Goal: Transaction & Acquisition: Purchase product/service

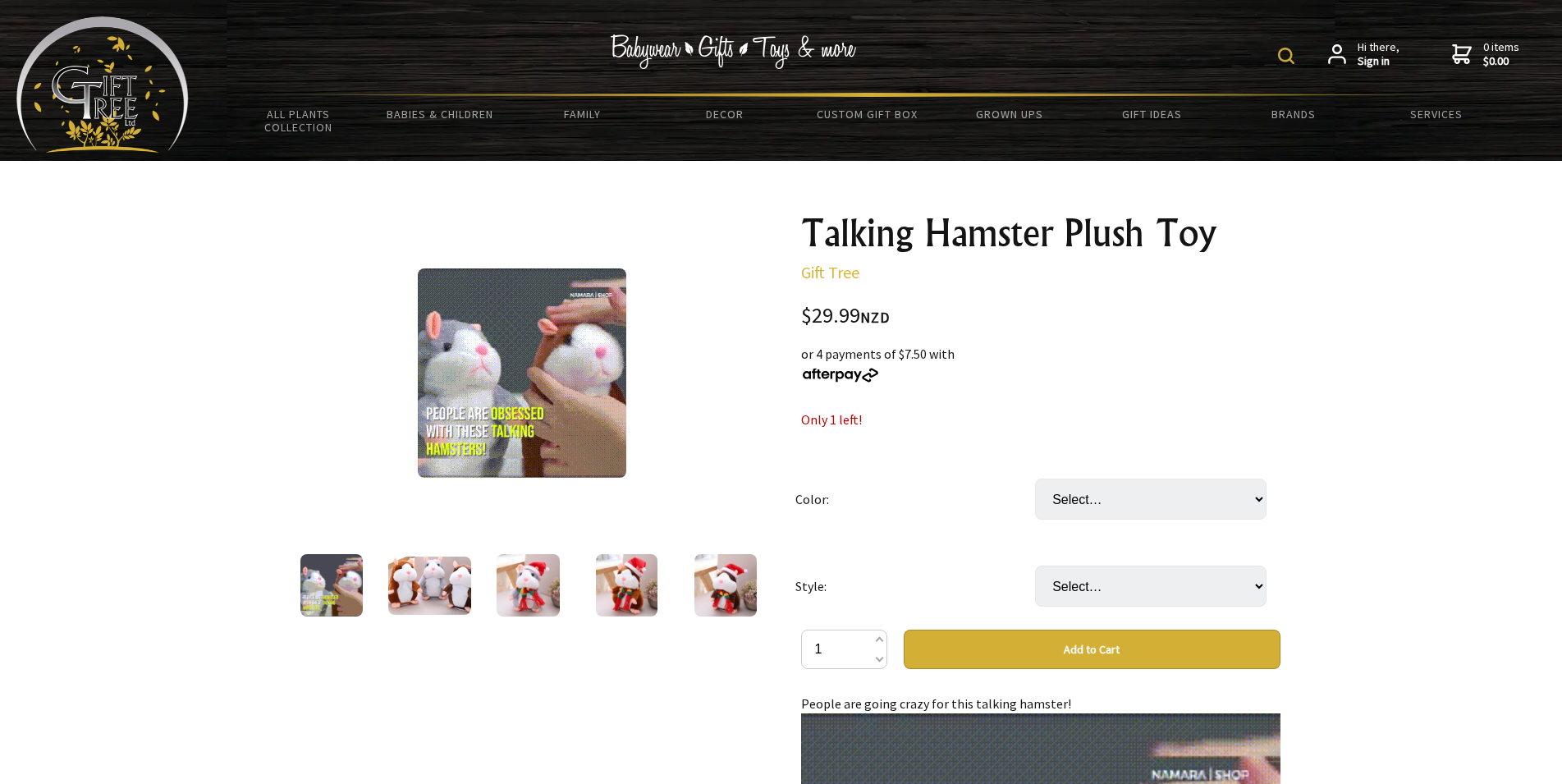
scroll to position [84, 0]
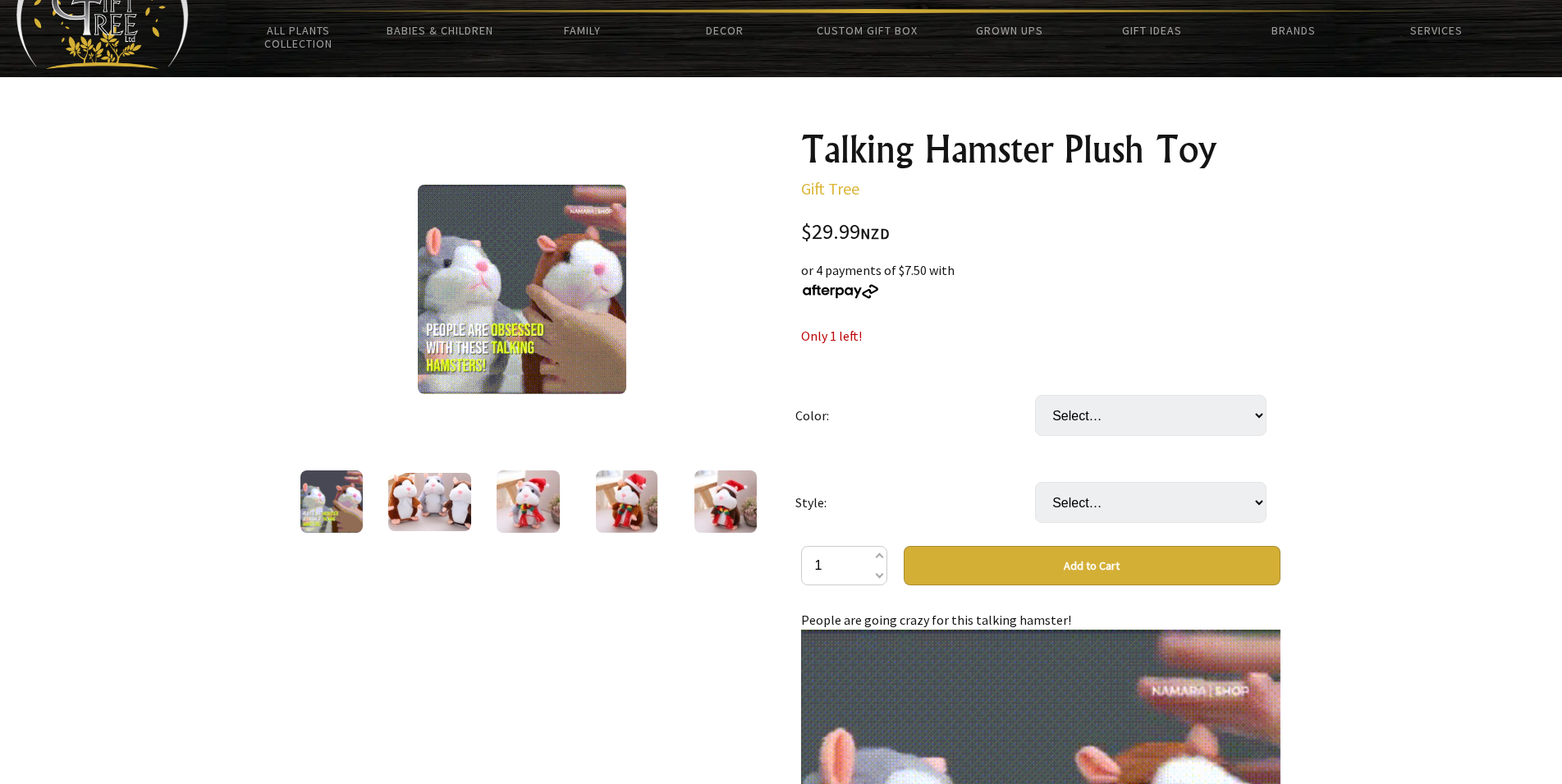
select select "Dark Brown"
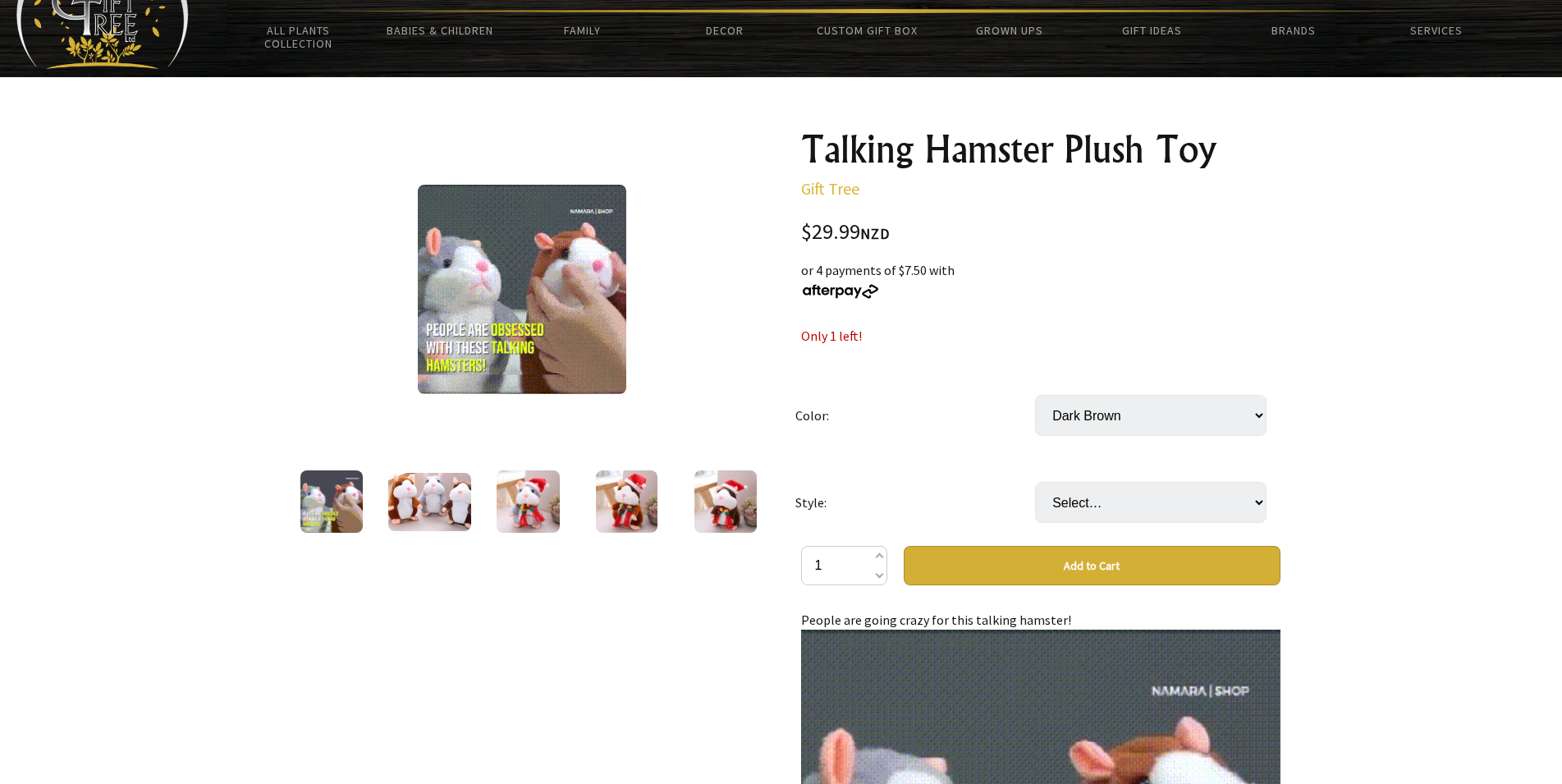
click option "Dark Brown" at bounding box center [0, 0] width 0 height 0
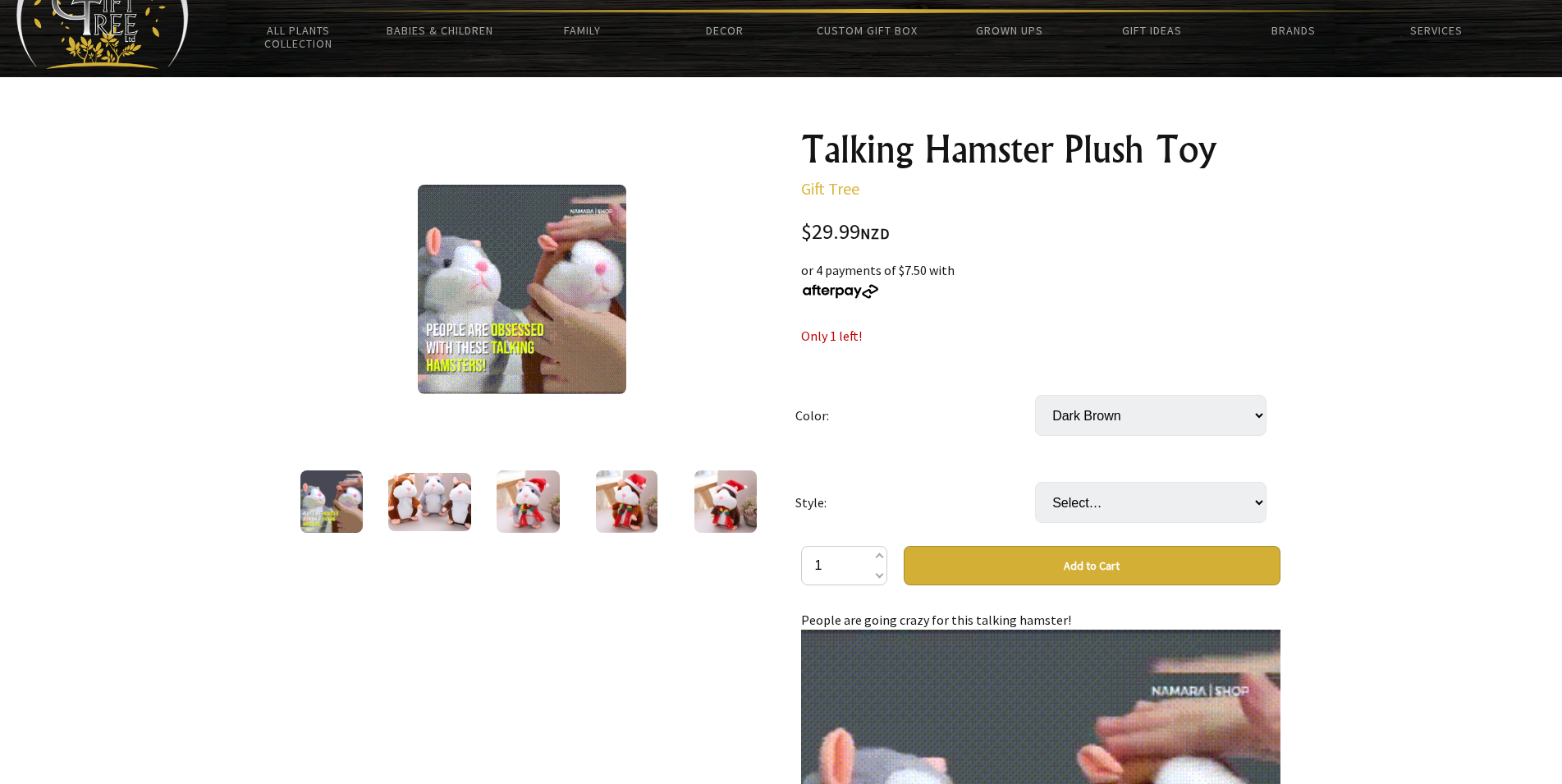
click at [1035, 394] on select "Select… Pack of 3 (+ $47.00) Dark Brown Grey Light Brown" at bounding box center [1150, 414] width 232 height 41
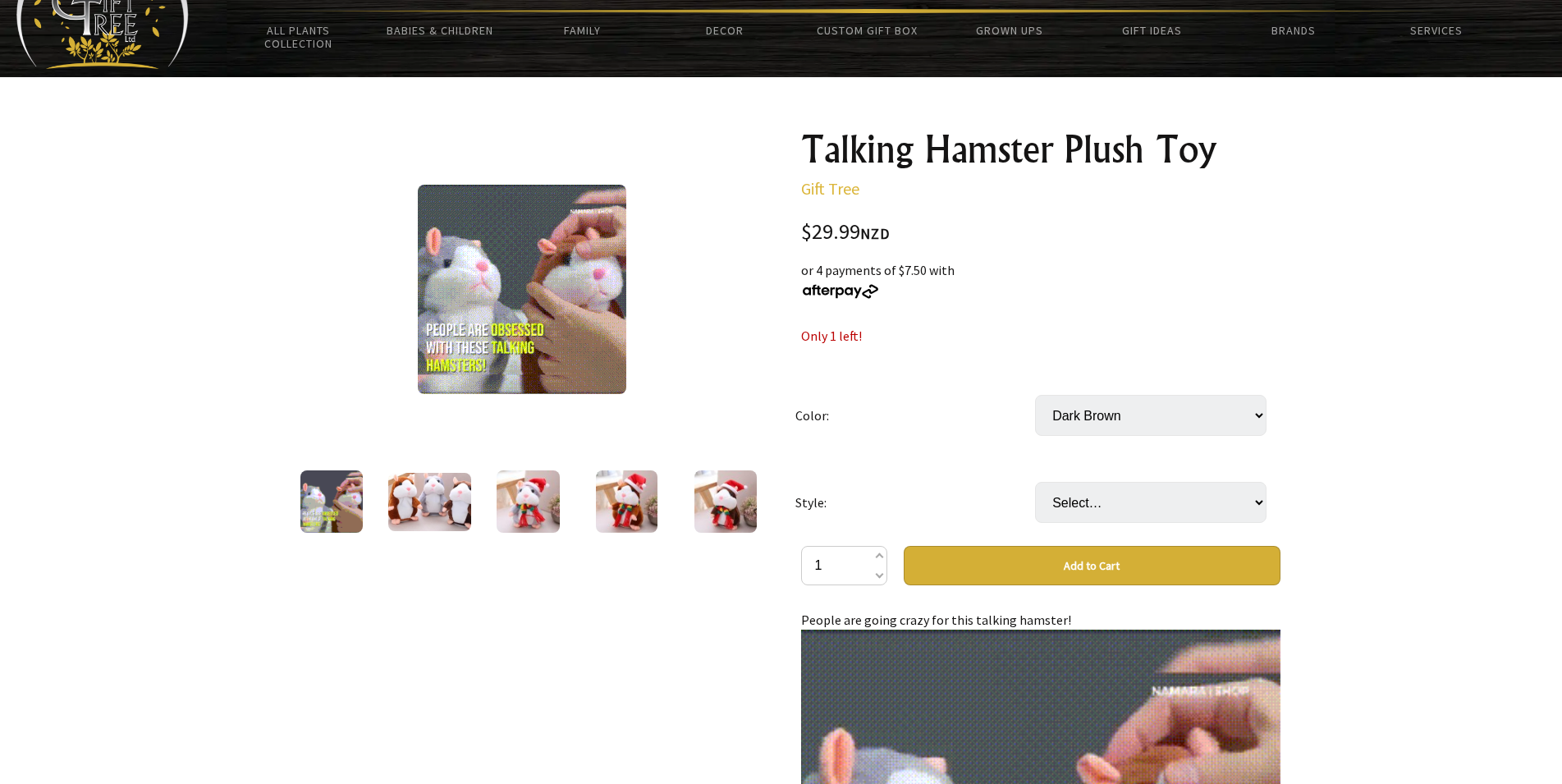
select select "Pack of 3"
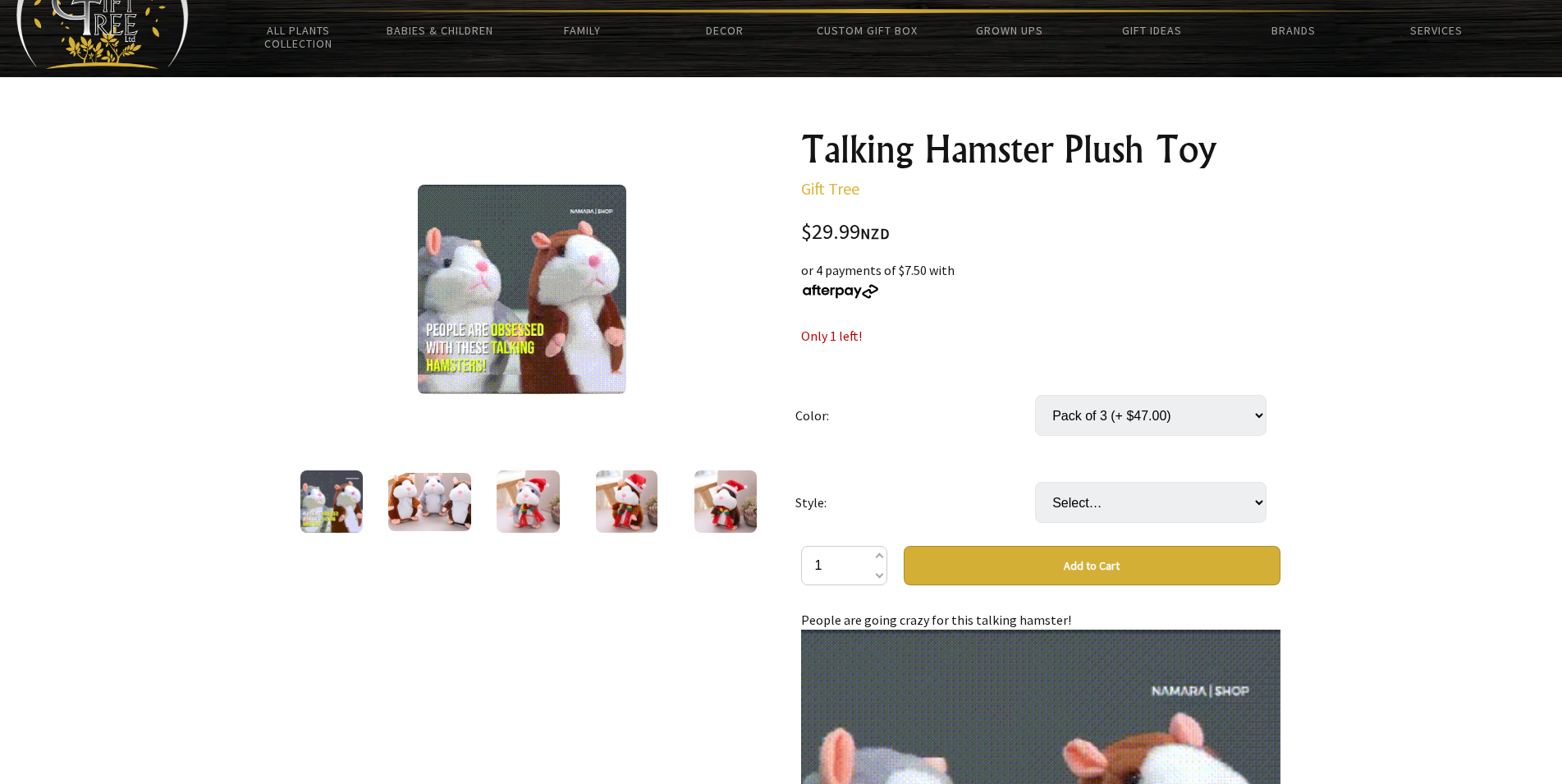
click option "Pack of 3 (+ $47.00)" at bounding box center [0, 0] width 0 height 0
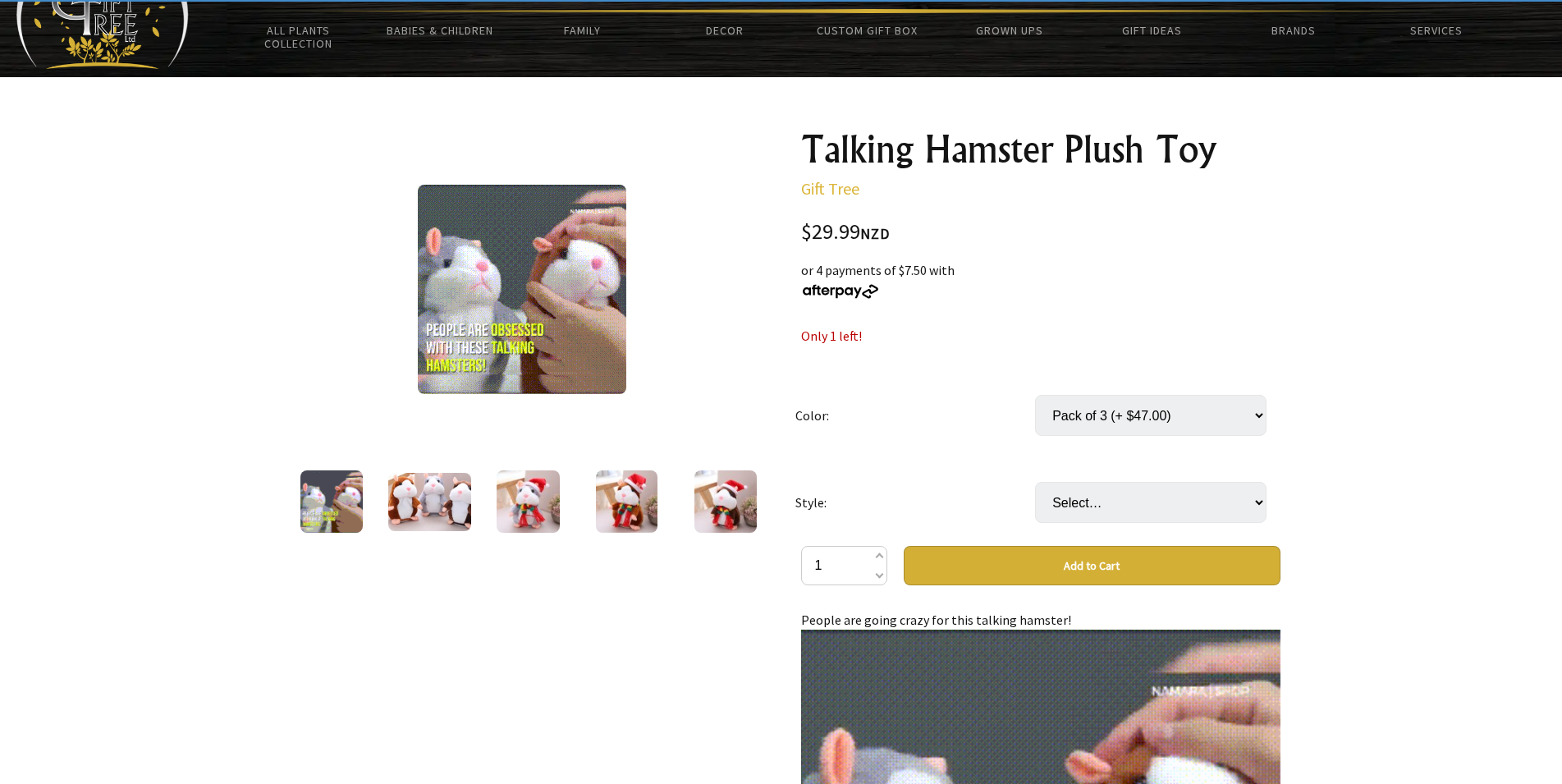
click at [1035, 394] on select "Select… Pack of 3 (+ $47.00) Dark Brown Grey Light Brown" at bounding box center [1150, 414] width 232 height 41
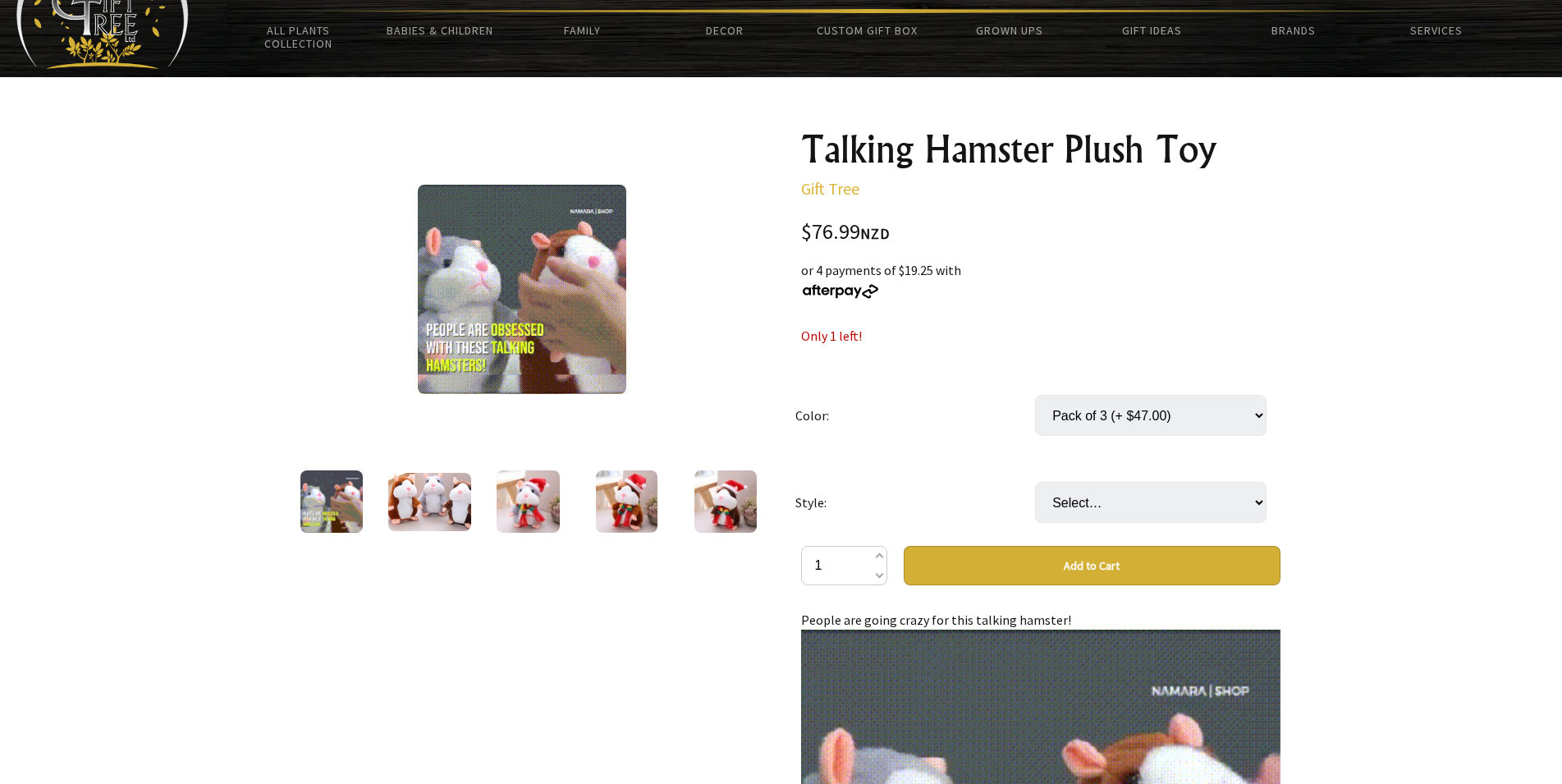
click at [1035, 394] on select "Select… Pack of 3 (+ $47.00) Dark Brown Grey Light Brown" at bounding box center [1150, 414] width 232 height 41
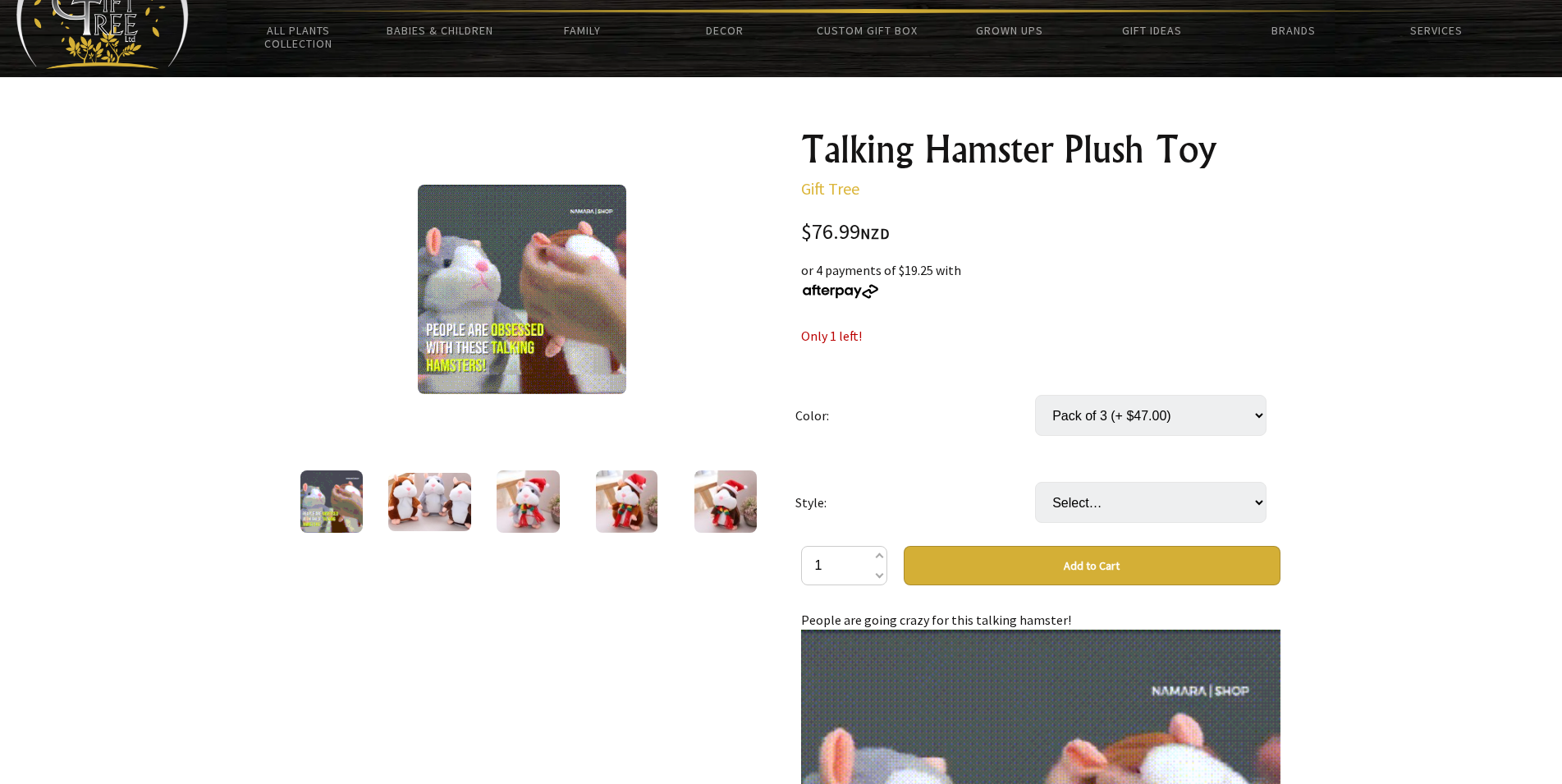
select select "Dark Brown"
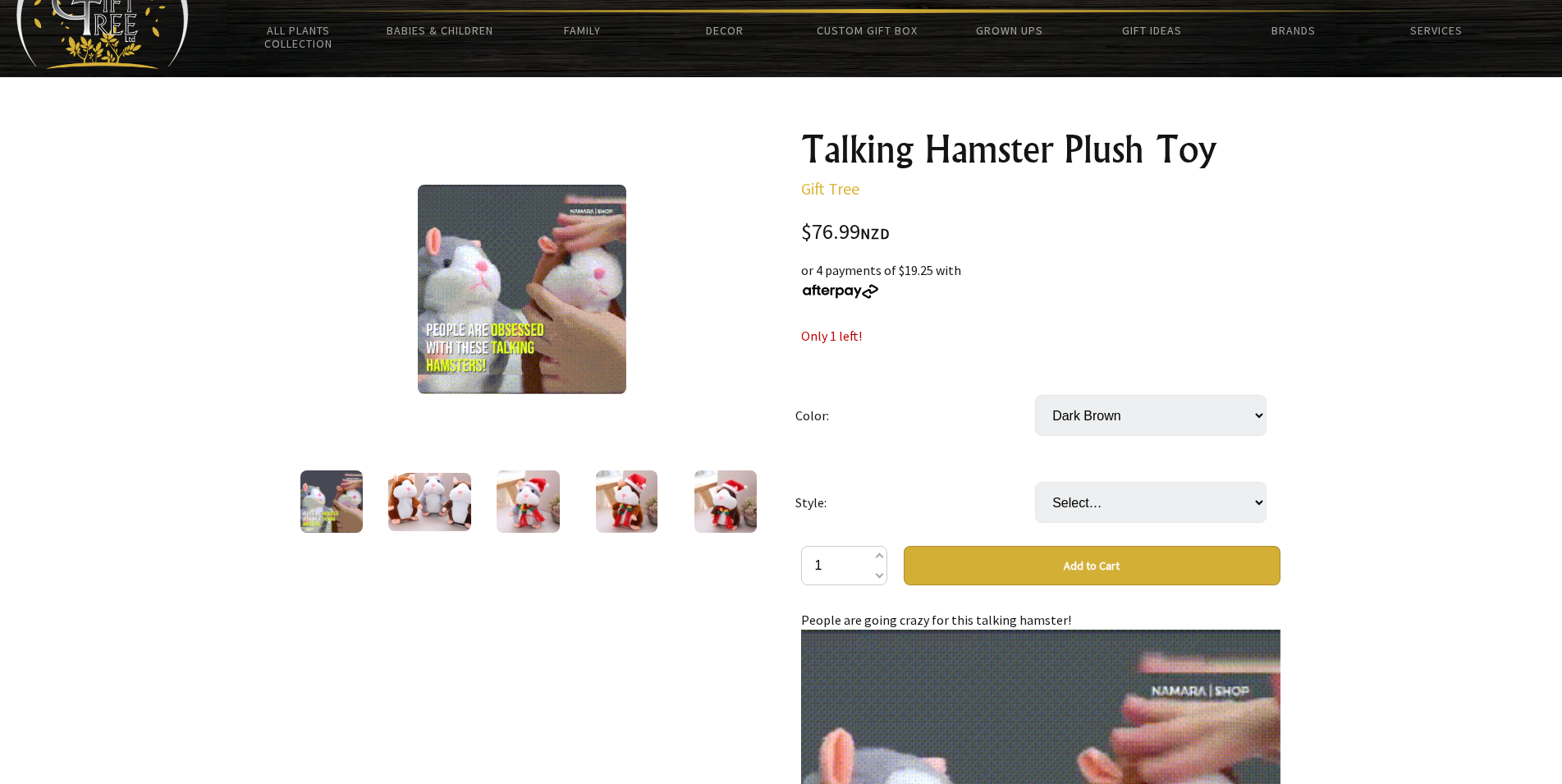
click option "Dark Brown" at bounding box center [0, 0] width 0 height 0
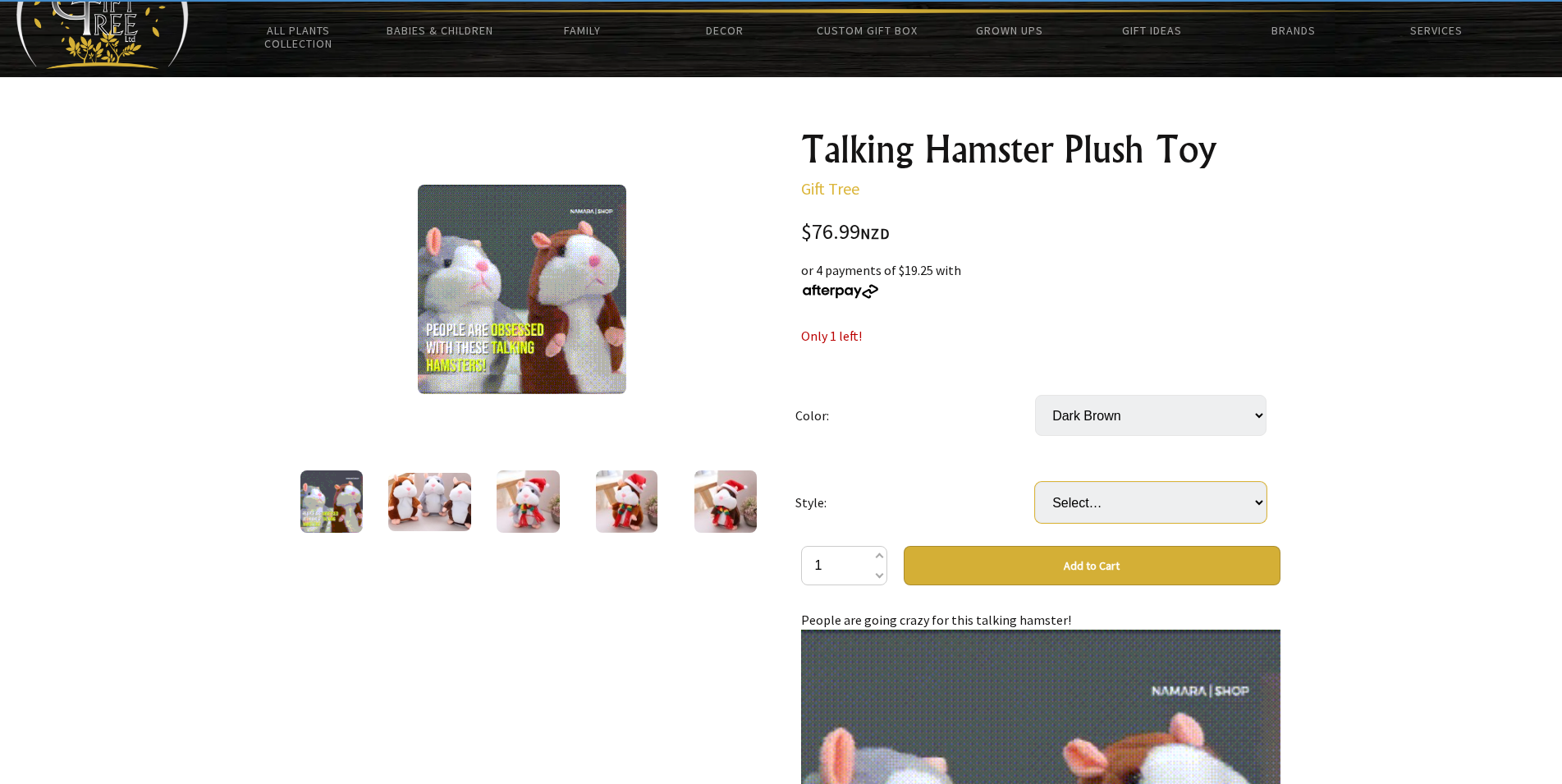
click select "Select… With Hat Without Hat" at bounding box center [1150, 502] width 232 height 41
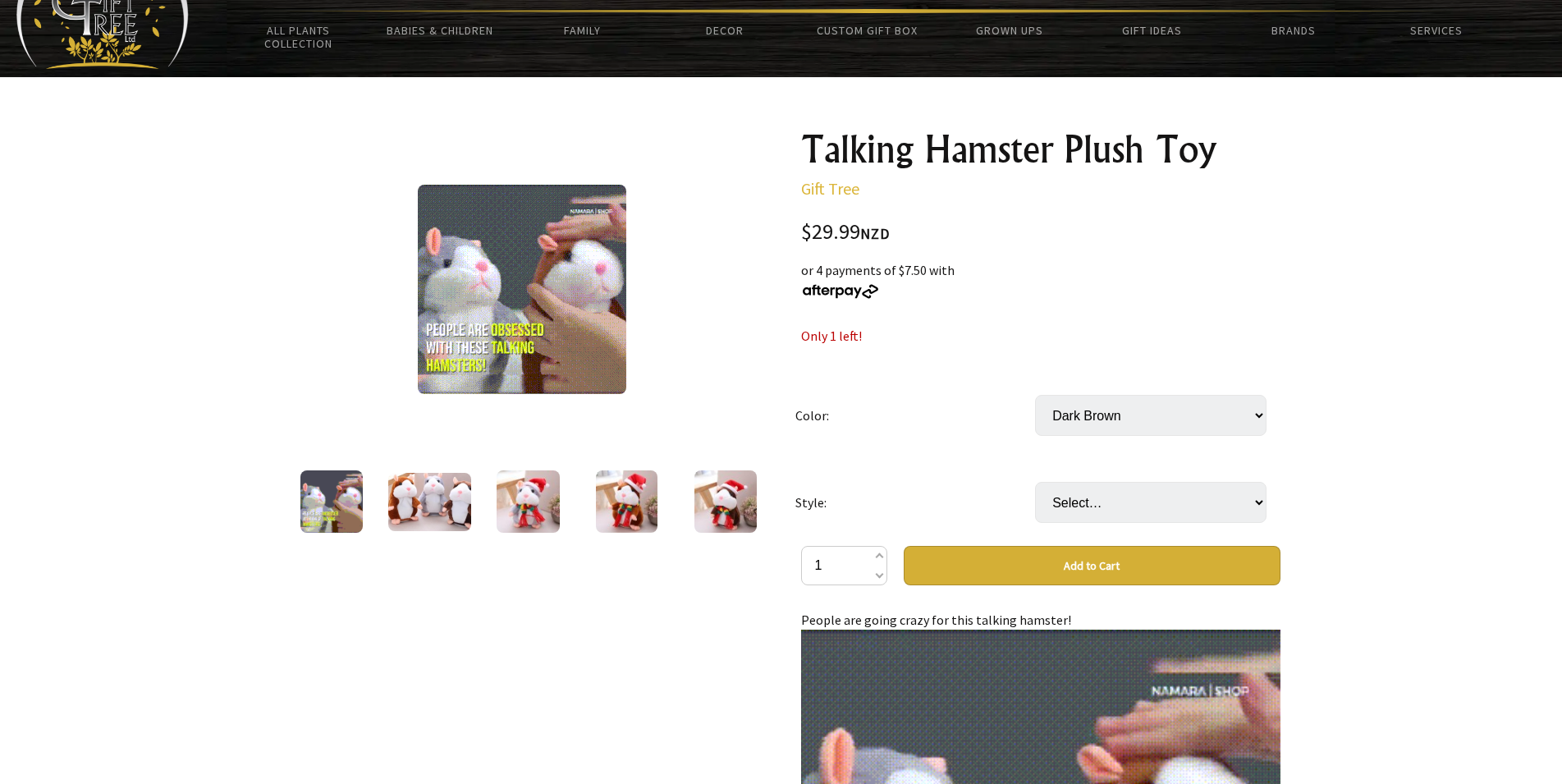
click at [1035, 482] on select "Select… With Hat Without Hat" at bounding box center [1150, 502] width 232 height 41
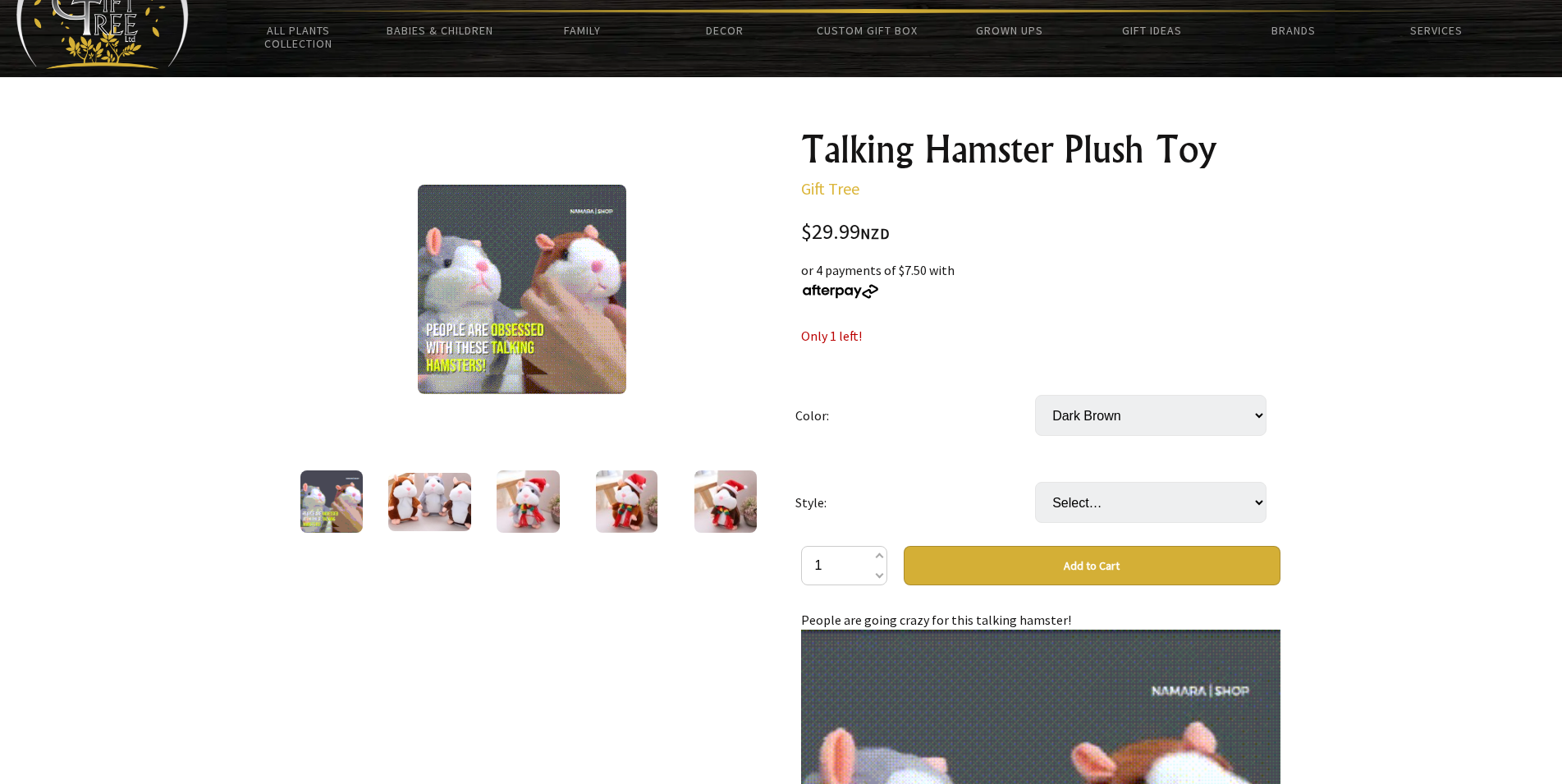
select select "With Hat"
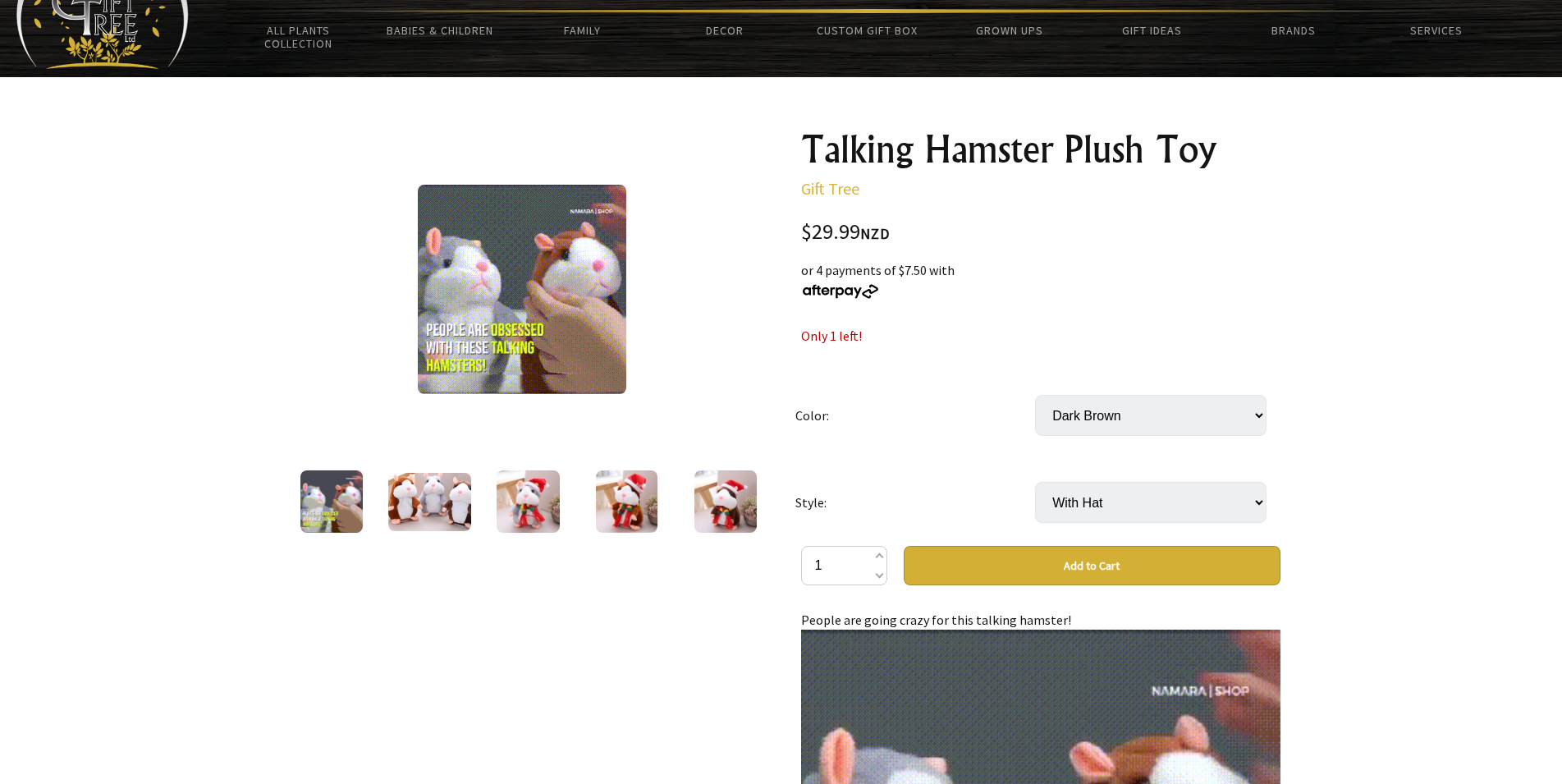
click option "With Hat" at bounding box center [0, 0] width 0 height 0
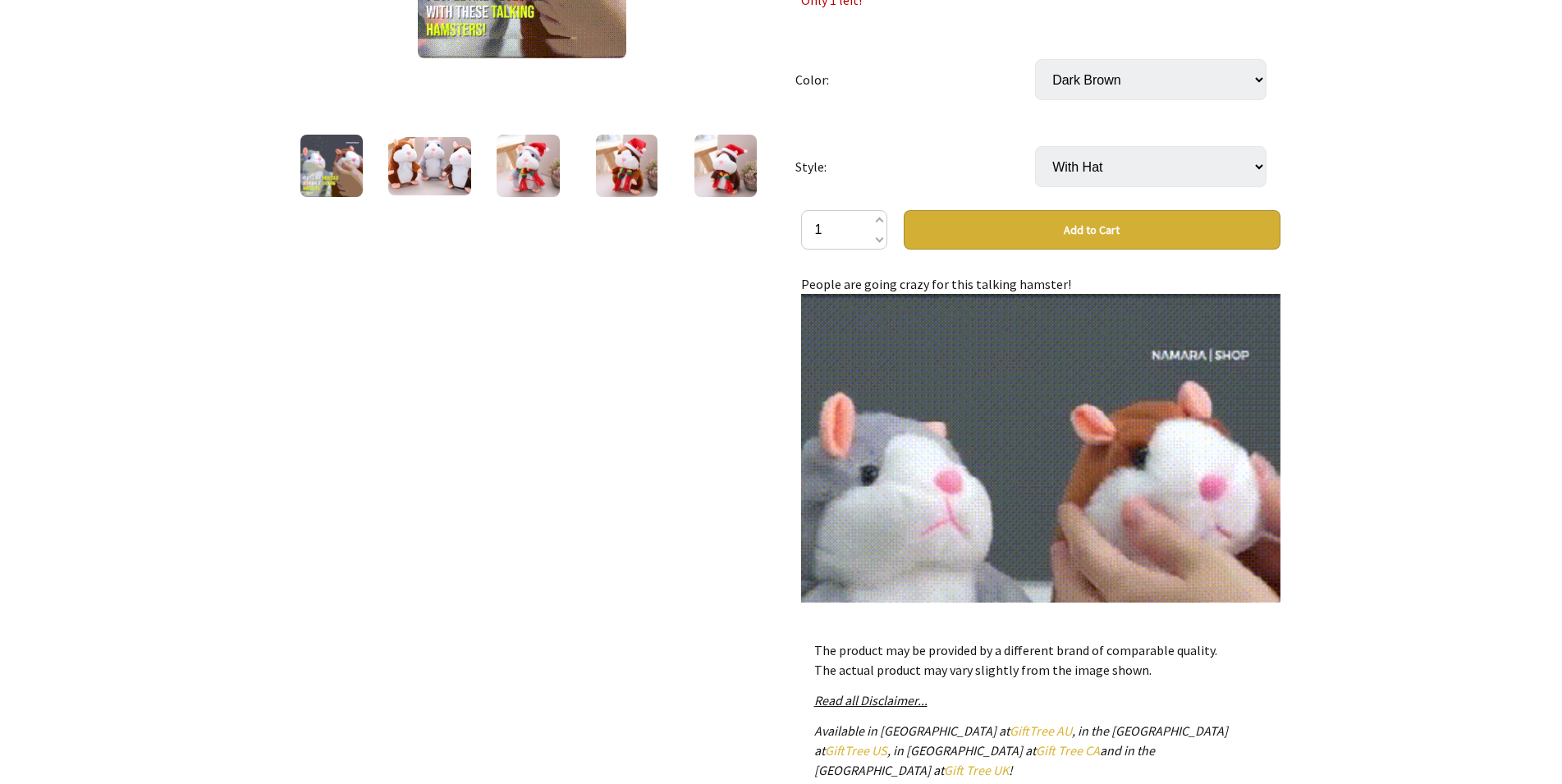
scroll to position [502, 0]
